Goal: Check status: Check status

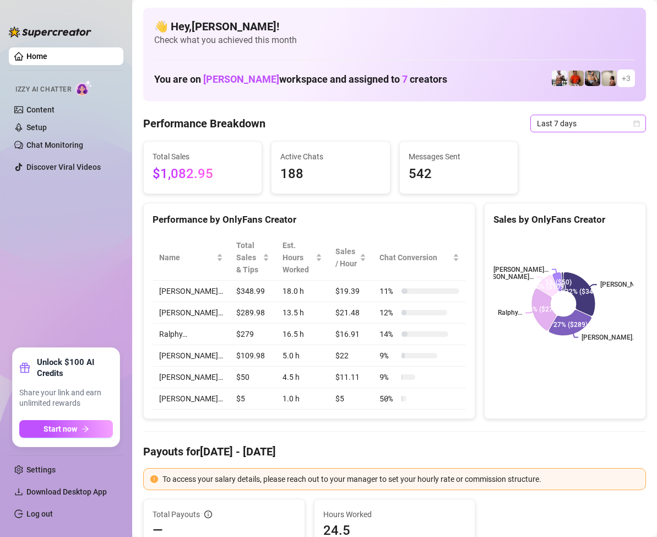
click at [634, 125] on icon "calendar" at bounding box center [637, 123] width 7 height 7
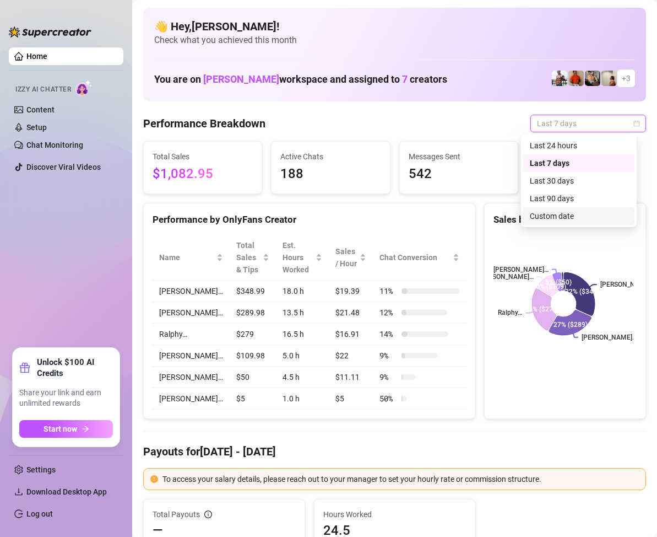
click at [568, 212] on div "Custom date" at bounding box center [579, 216] width 98 height 12
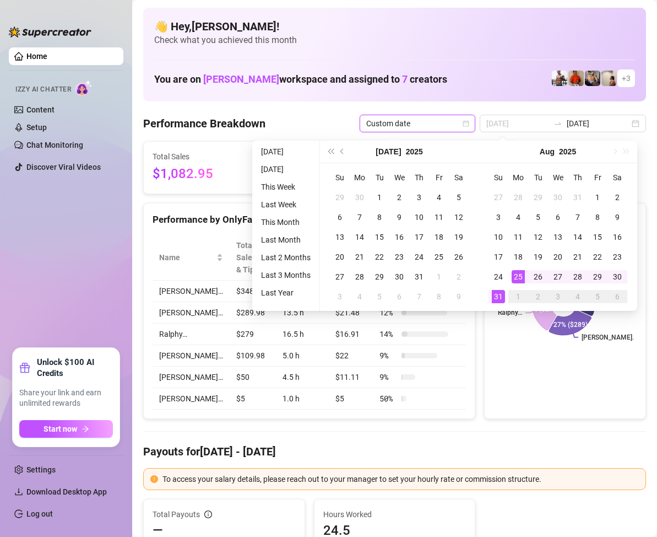
type input "[DATE]"
click at [496, 292] on div "31" at bounding box center [498, 296] width 13 height 13
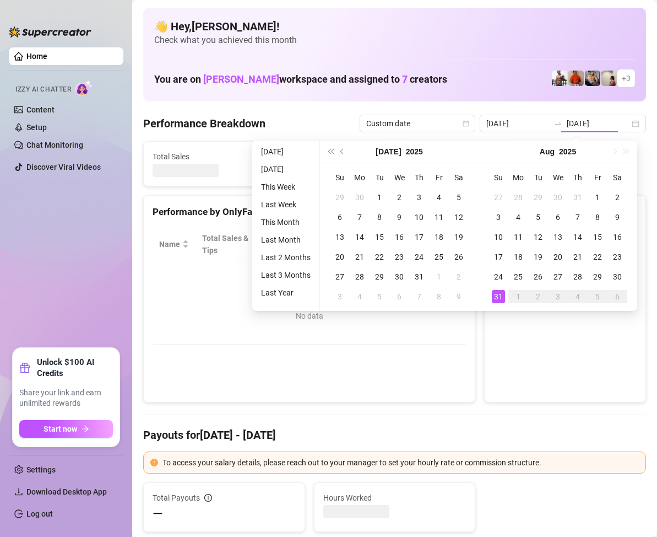
type input "[DATE]"
